Goal: Find specific page/section: Find specific page/section

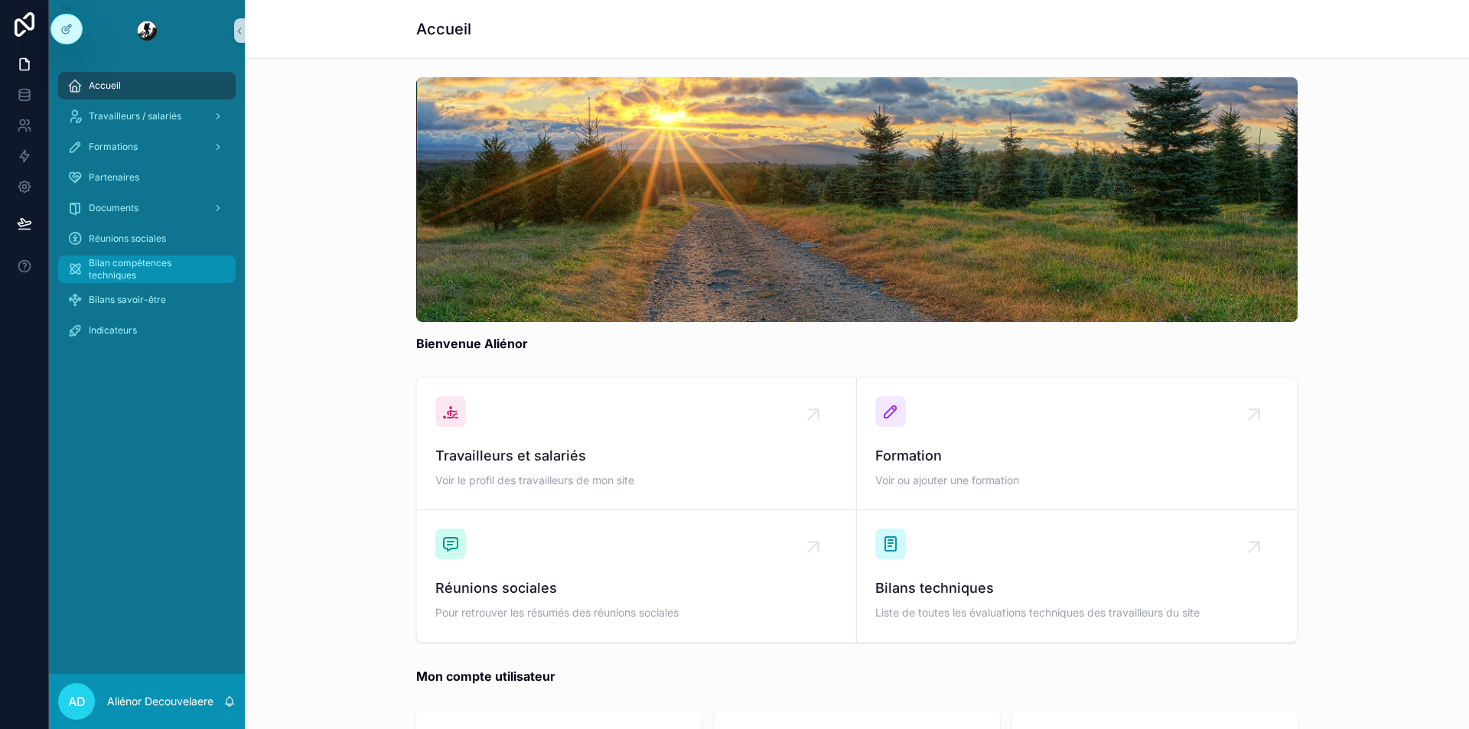
click at [167, 277] on span "Bilan compétences techniques" at bounding box center [155, 269] width 132 height 24
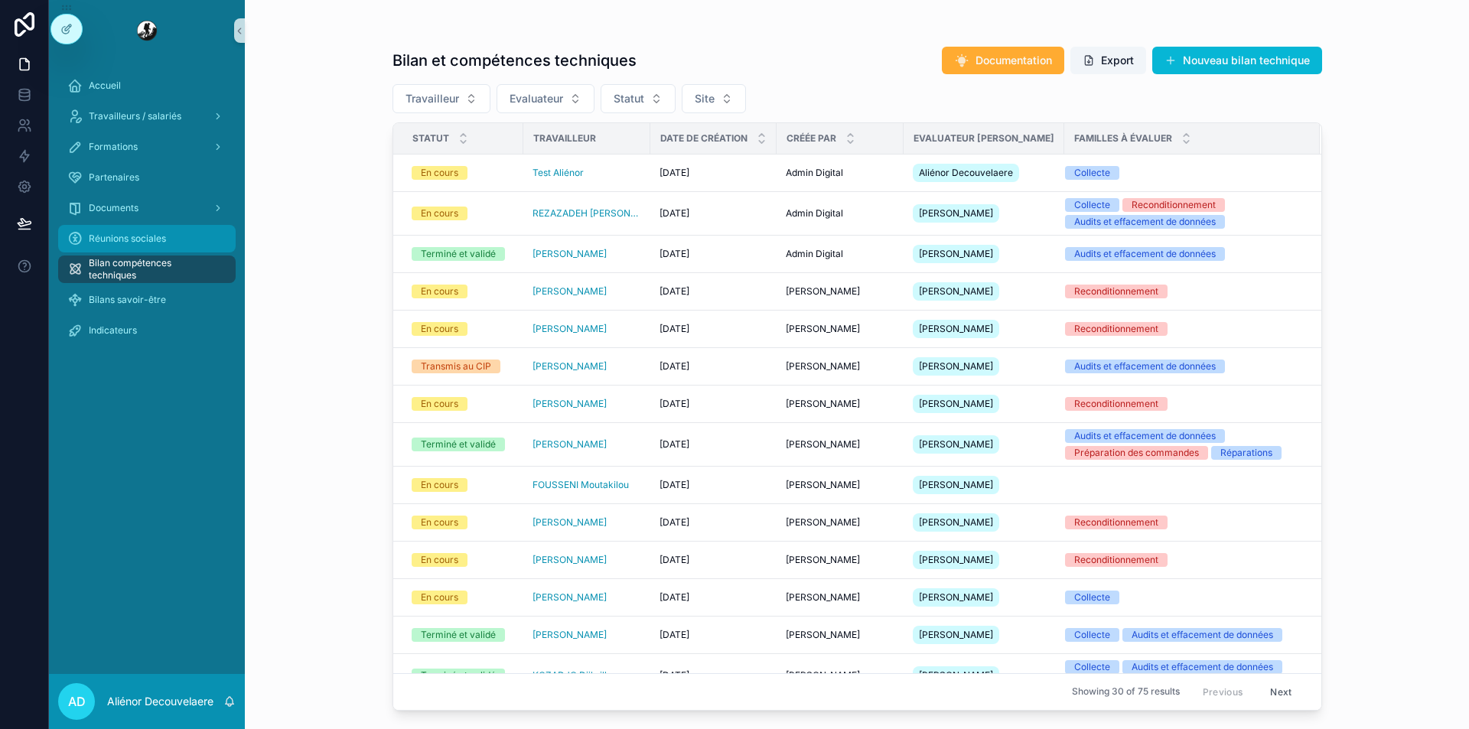
click at [192, 243] on div "Réunions sociales" at bounding box center [146, 239] width 159 height 24
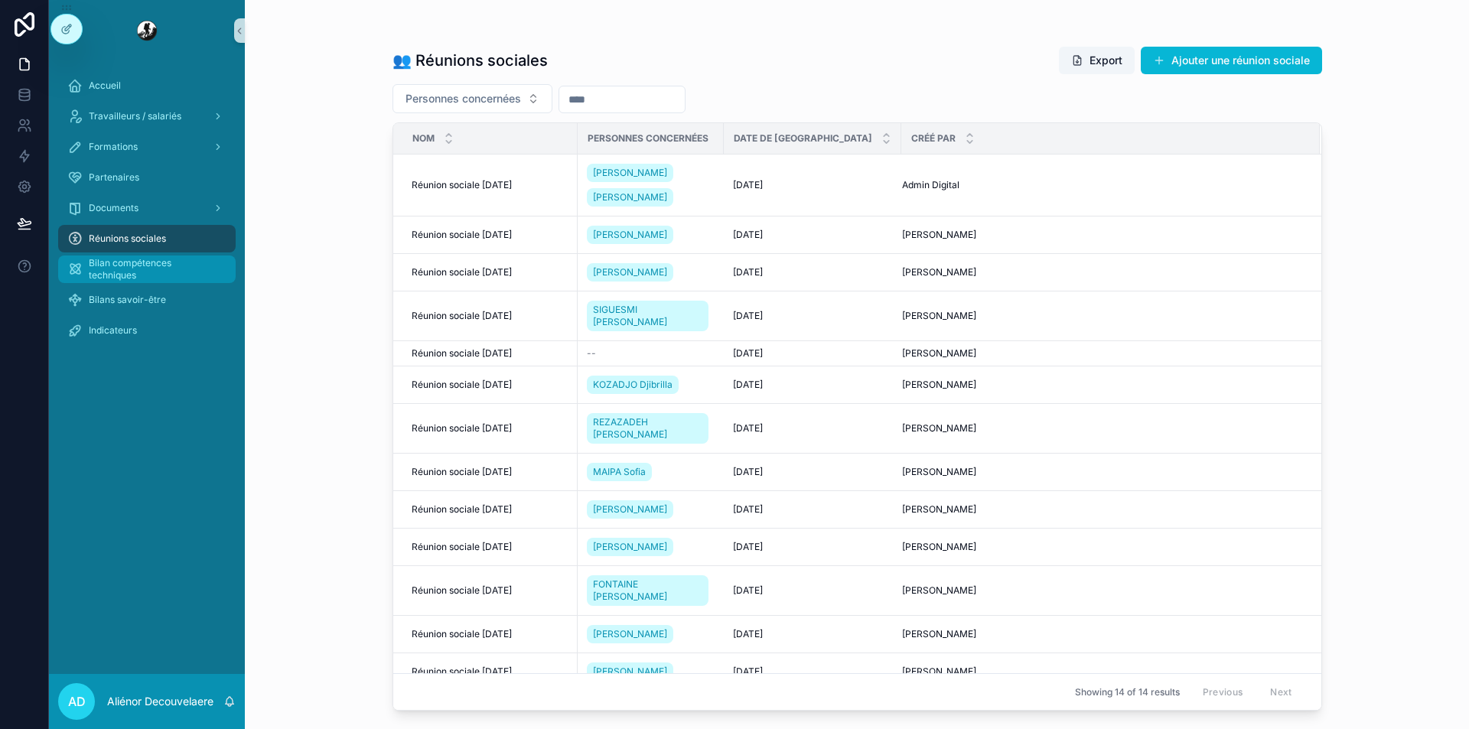
click at [129, 272] on span "Bilan compétences techniques" at bounding box center [155, 269] width 132 height 24
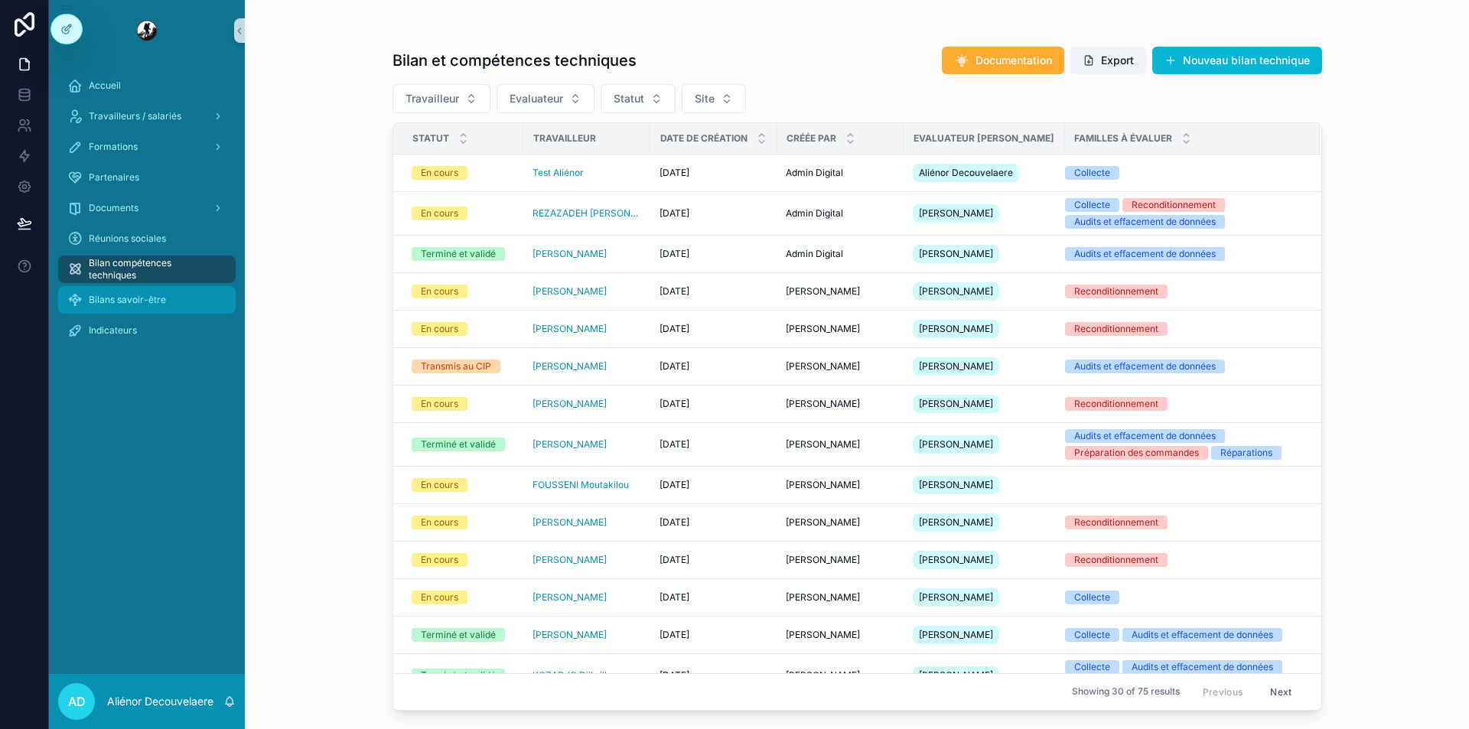
click at [116, 297] on span "Bilans savoir-être" at bounding box center [127, 300] width 77 height 12
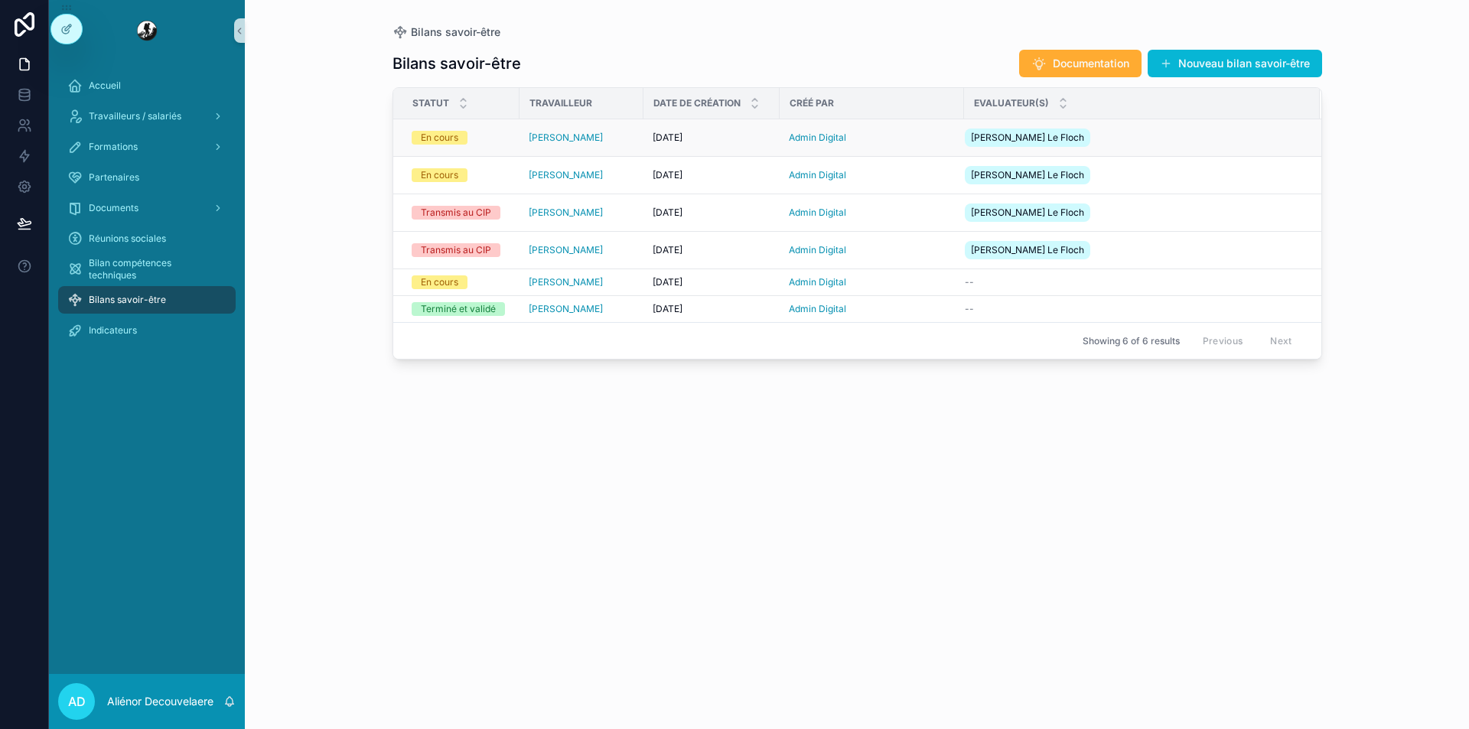
click at [614, 141] on div "[PERSON_NAME]" at bounding box center [582, 138] width 106 height 12
